Goal: Task Accomplishment & Management: Manage account settings

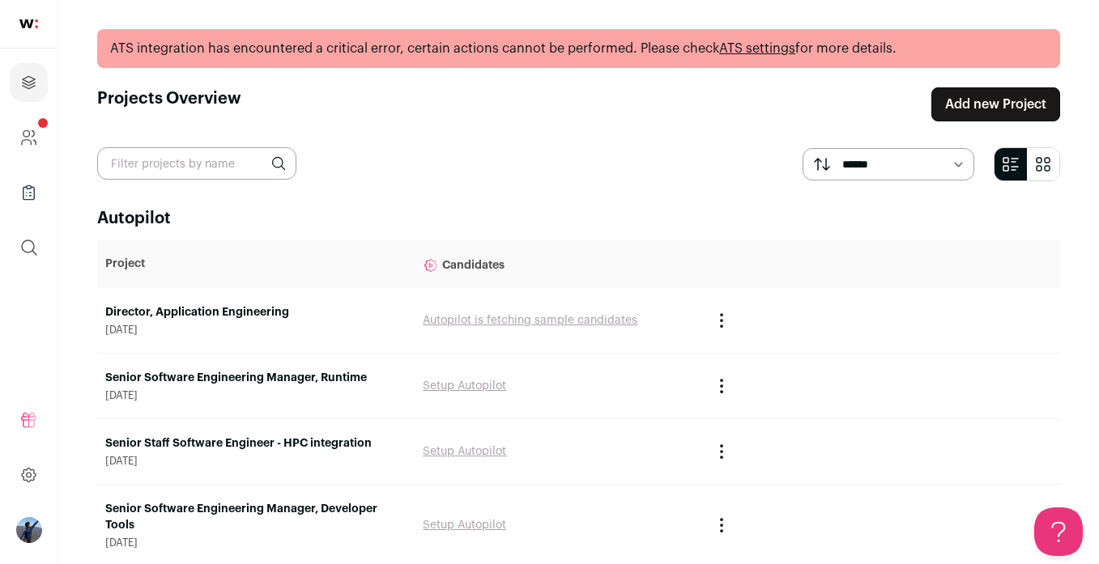
click at [738, 50] on link "ATS settings" at bounding box center [757, 48] width 76 height 13
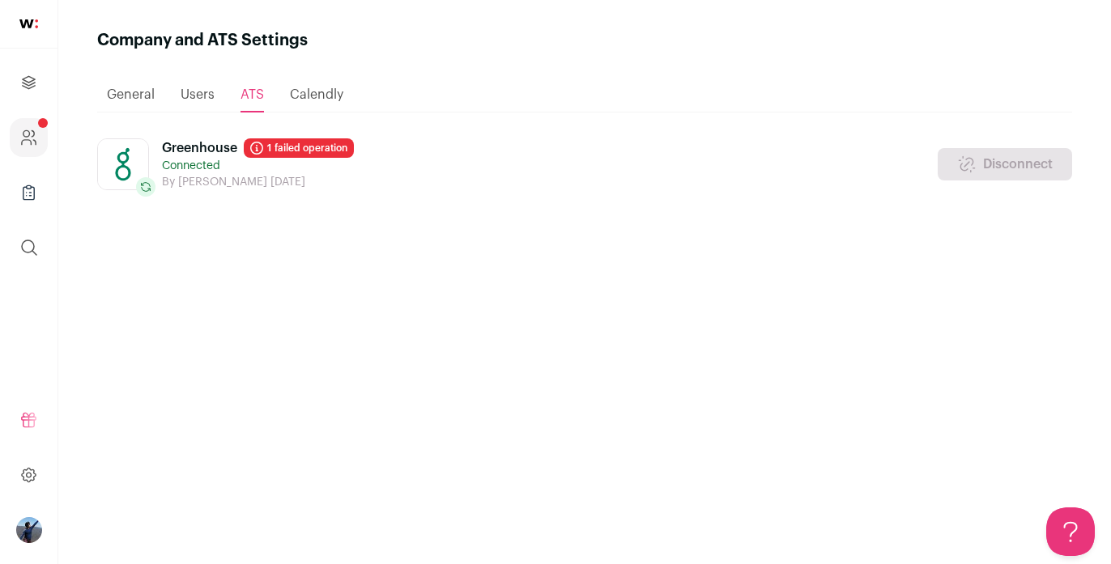
click at [373, 165] on section "Greenhouse 1 failed operation Connected By [PERSON_NAME] [DATE] Disconnect" at bounding box center [584, 164] width 975 height 52
click at [300, 145] on link "1 failed operation" at bounding box center [299, 147] width 110 height 19
click at [254, 172] on p "Connected" at bounding box center [258, 166] width 192 height 16
click at [262, 142] on icon at bounding box center [256, 148] width 13 height 13
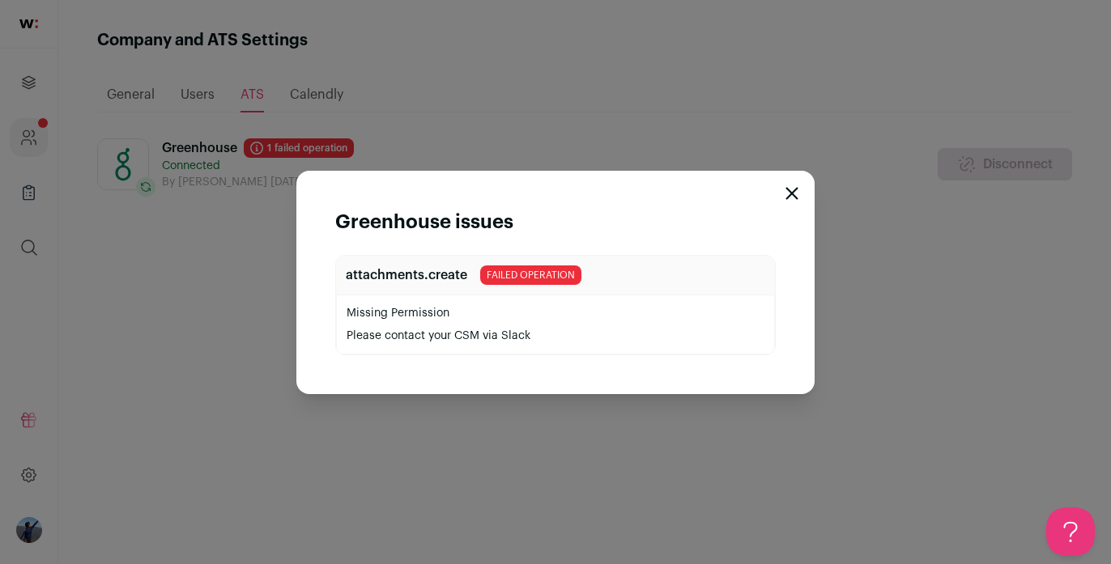
click at [414, 278] on p "attachments.create" at bounding box center [406, 275] width 121 height 19
copy header "attachments.create"
click at [253, 359] on div "Greenhouse issues attachments.create failed operation Missing Permission Please…" at bounding box center [555, 282] width 1111 height 564
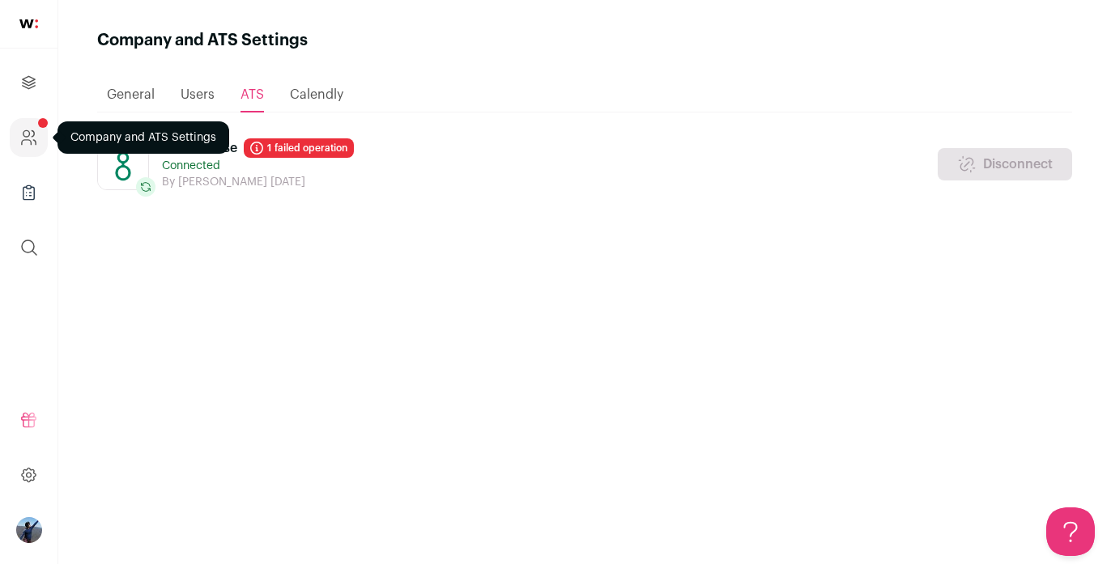
click at [32, 127] on link "Company and ATS Settings" at bounding box center [29, 137] width 38 height 39
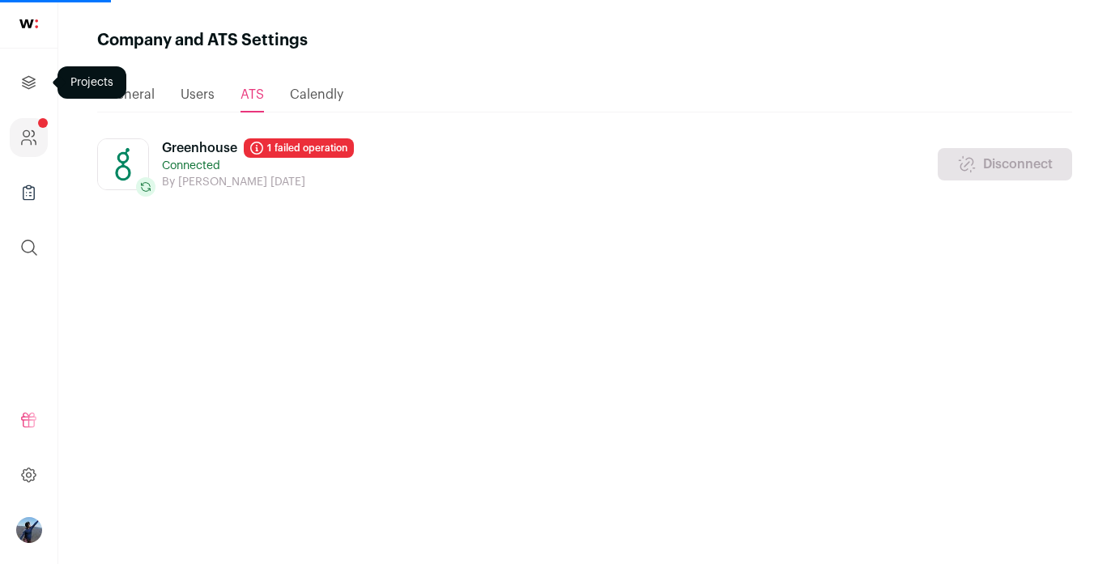
click at [28, 89] on icon "Projects" at bounding box center [28, 82] width 19 height 19
click at [202, 99] on span "Users" at bounding box center [198, 94] width 34 height 13
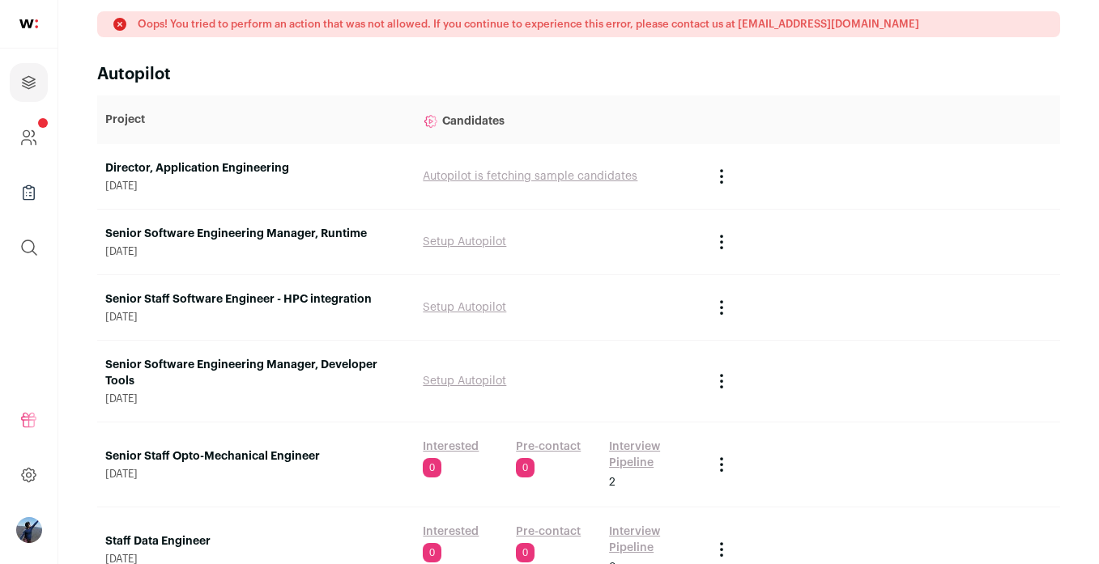
scroll to position [195, 0]
